Goal: Transaction & Acquisition: Purchase product/service

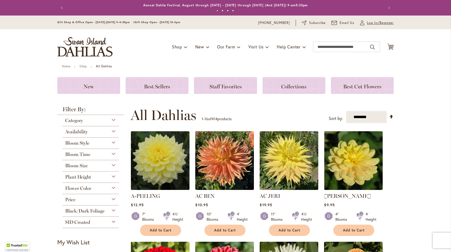
click at [376, 25] on span "Log In/Register" at bounding box center [380, 22] width 27 height 5
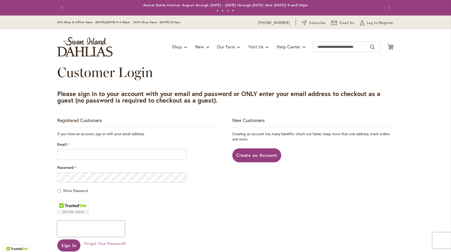
click at [107, 160] on fieldset "If you have an account, sign in with your email address. Email Password Show Pa…" at bounding box center [137, 198] width 161 height 134
click at [109, 155] on input "Email" at bounding box center [121, 154] width 129 height 11
type input "**********"
click at [66, 190] on span "Show Password" at bounding box center [75, 190] width 25 height 5
click at [65, 243] on span "Sign In" at bounding box center [68, 245] width 15 height 6
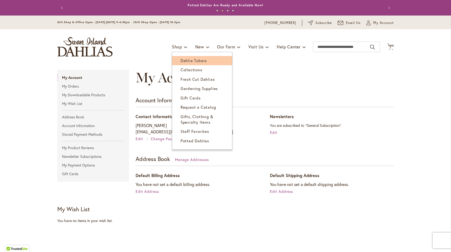
click at [184, 63] on span "Dahlia Tubers" at bounding box center [194, 60] width 26 height 5
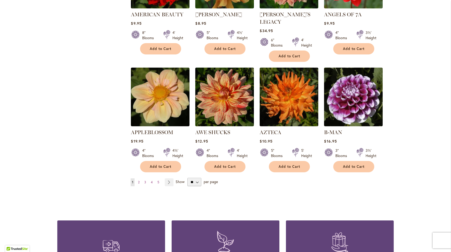
scroll to position [403, 0]
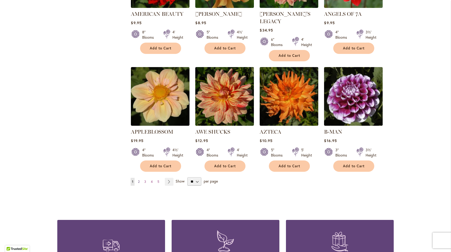
click at [139, 180] on span "2" at bounding box center [139, 182] width 2 height 4
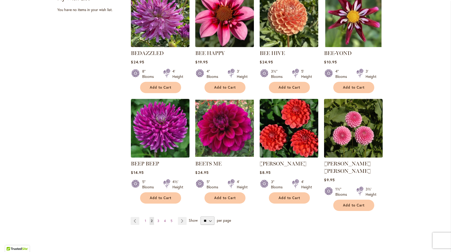
scroll to position [364, 0]
click at [160, 217] on link "Page 3" at bounding box center [158, 221] width 4 height 8
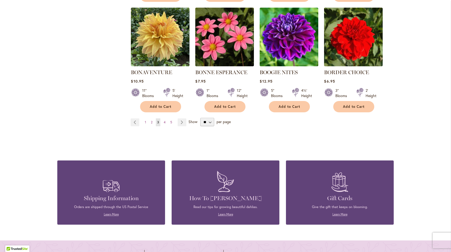
scroll to position [459, 0]
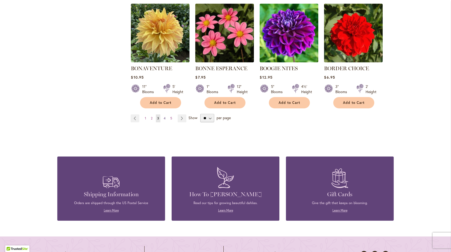
click at [165, 118] on span "4" at bounding box center [165, 118] width 2 height 4
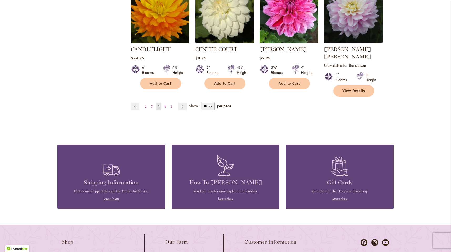
scroll to position [486, 0]
